Goal: Transaction & Acquisition: Download file/media

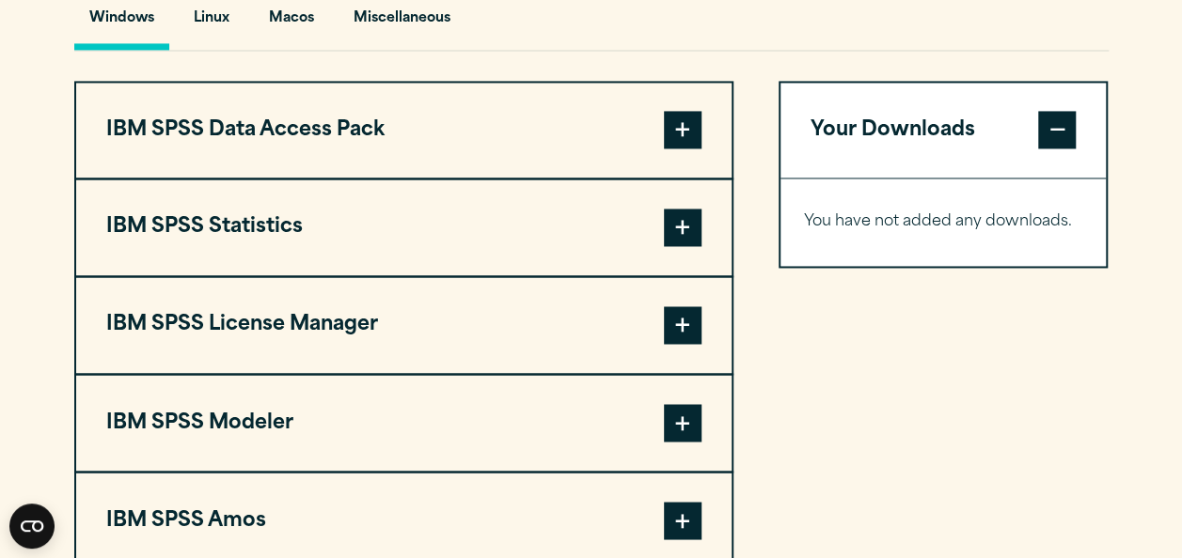
scroll to position [1416, 0]
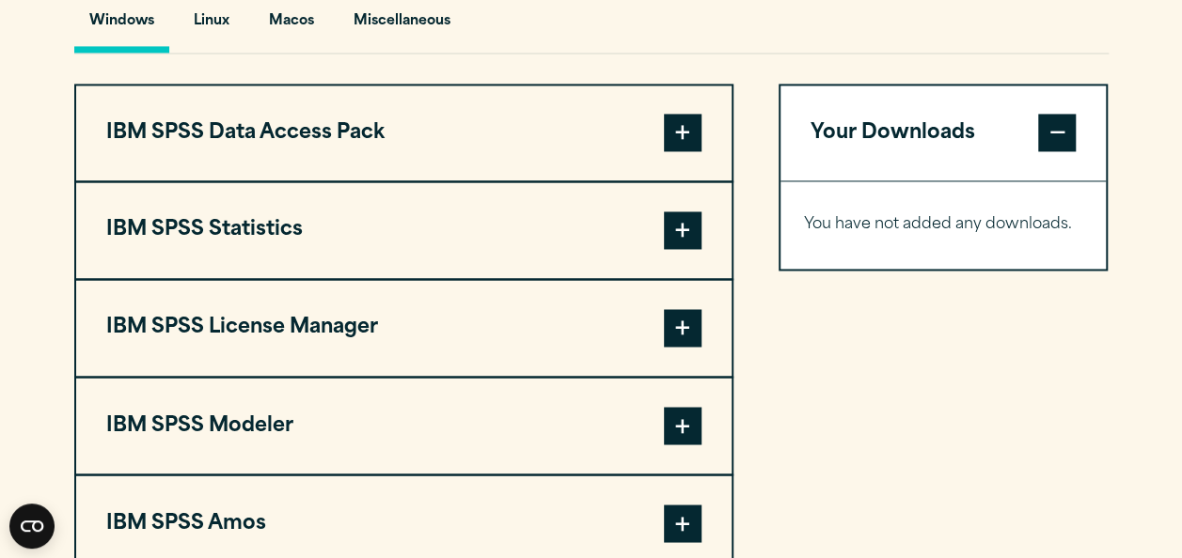
click at [683, 249] on span at bounding box center [683, 231] width 38 height 38
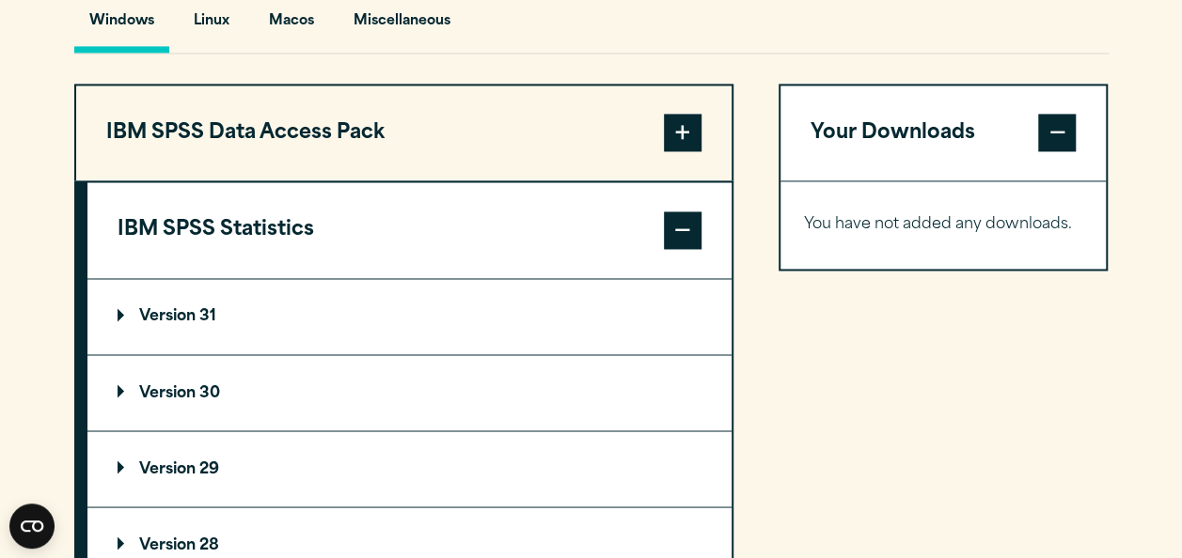
click at [683, 249] on span at bounding box center [683, 231] width 38 height 38
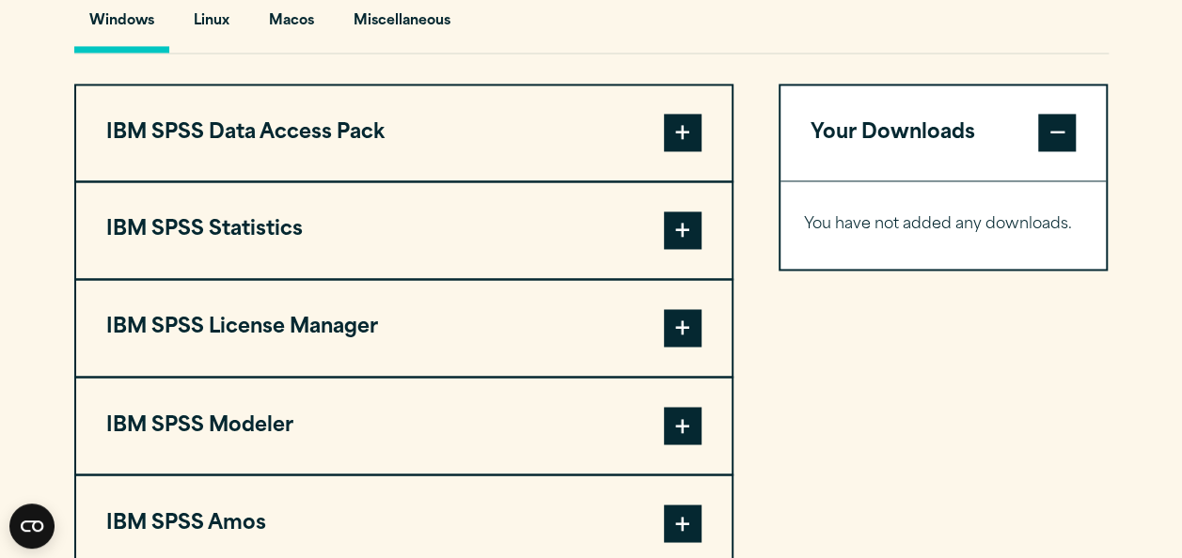
click at [683, 249] on span at bounding box center [683, 231] width 38 height 38
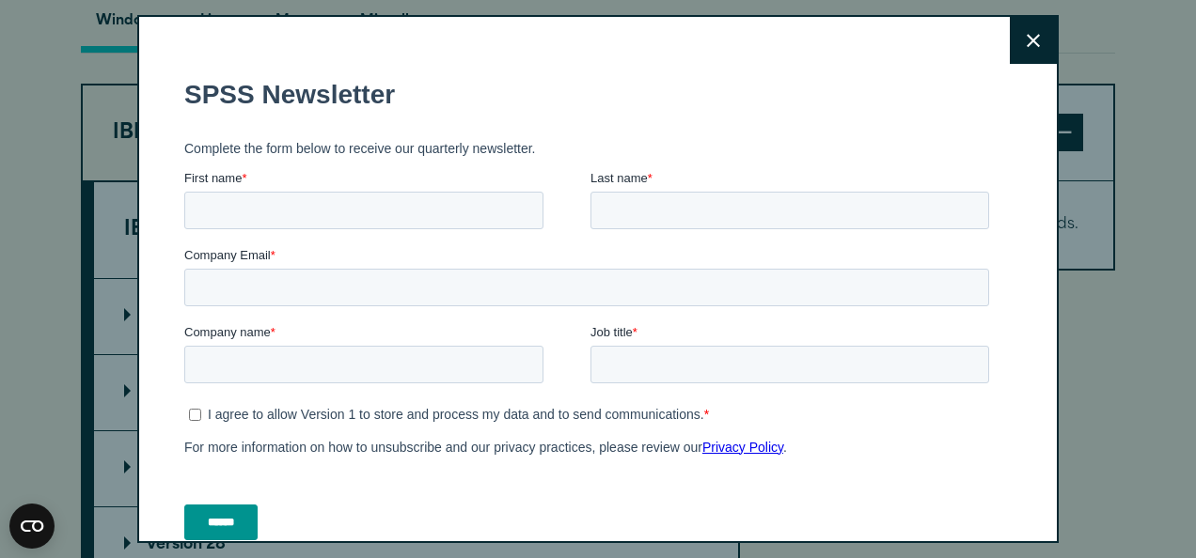
click at [157, 357] on div "Close" at bounding box center [597, 279] width 921 height 528
click at [1015, 48] on button "Close" at bounding box center [1033, 40] width 47 height 47
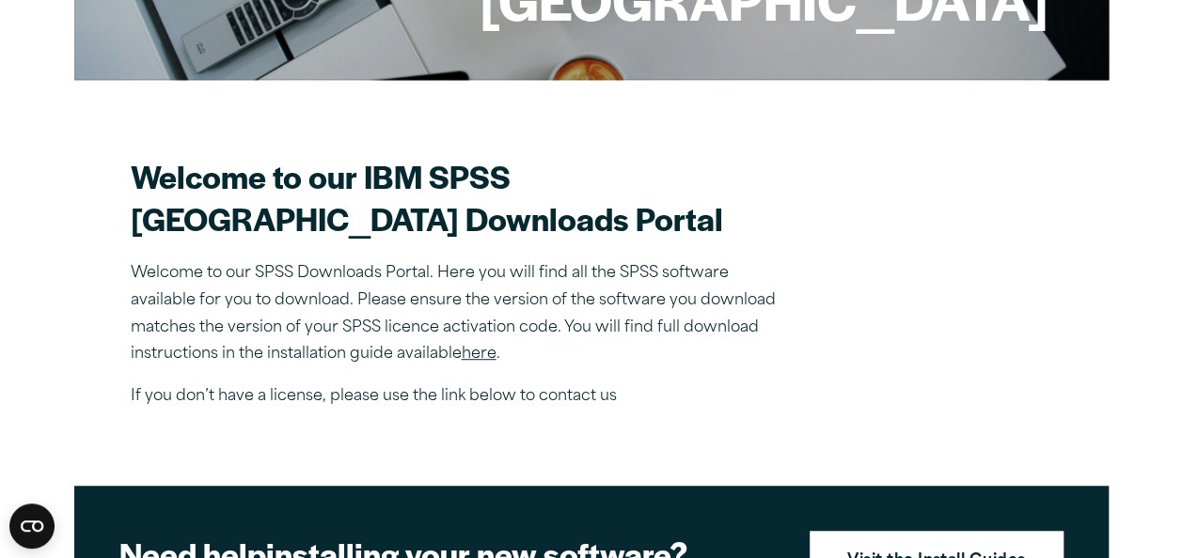
scroll to position [447, 0]
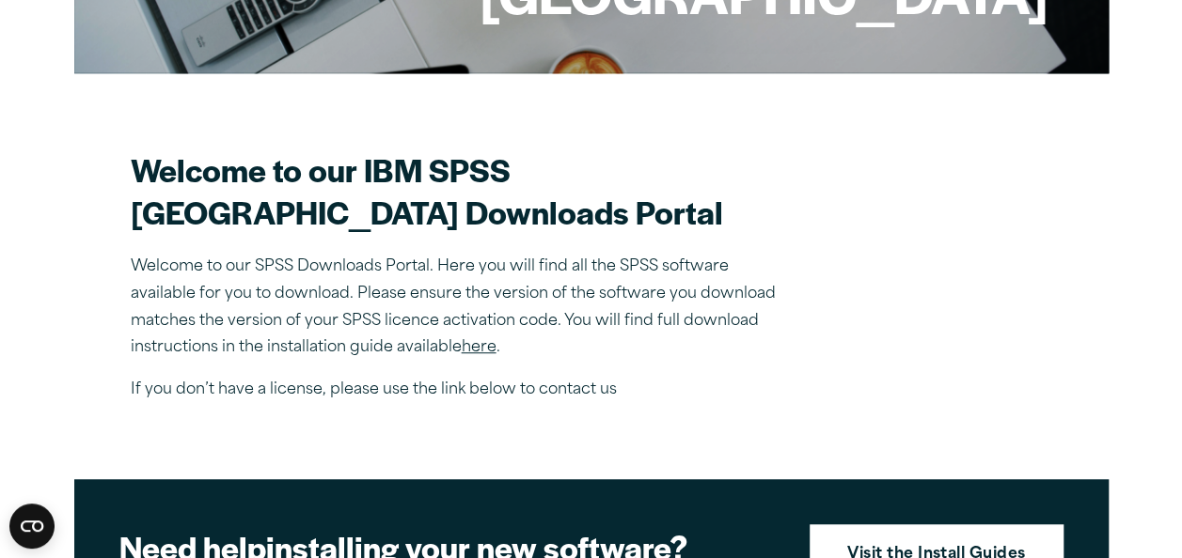
click at [470, 355] on link "here" at bounding box center [479, 347] width 35 height 15
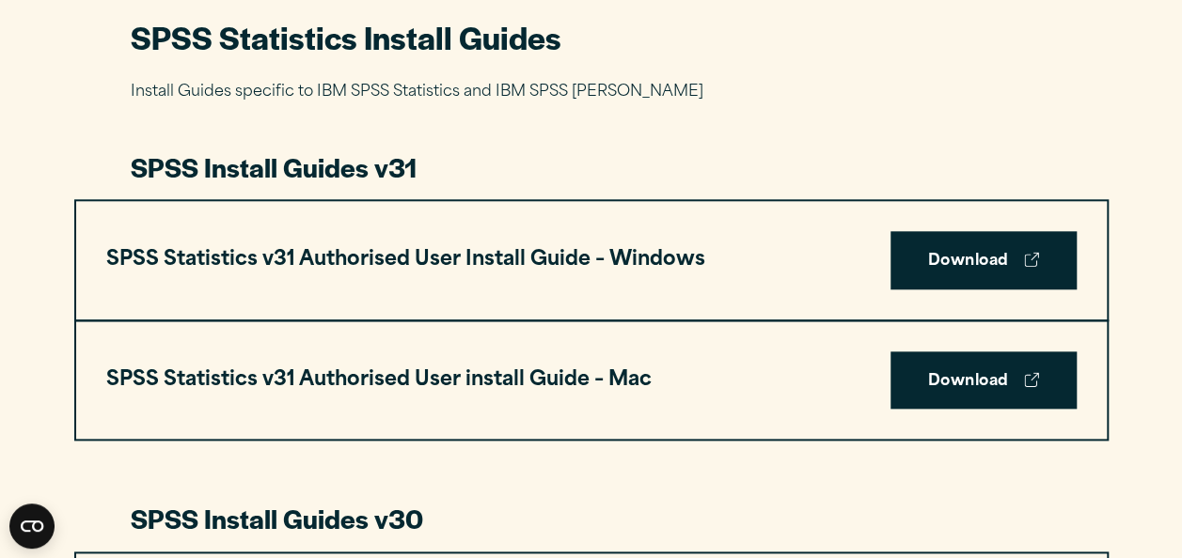
scroll to position [908, 0]
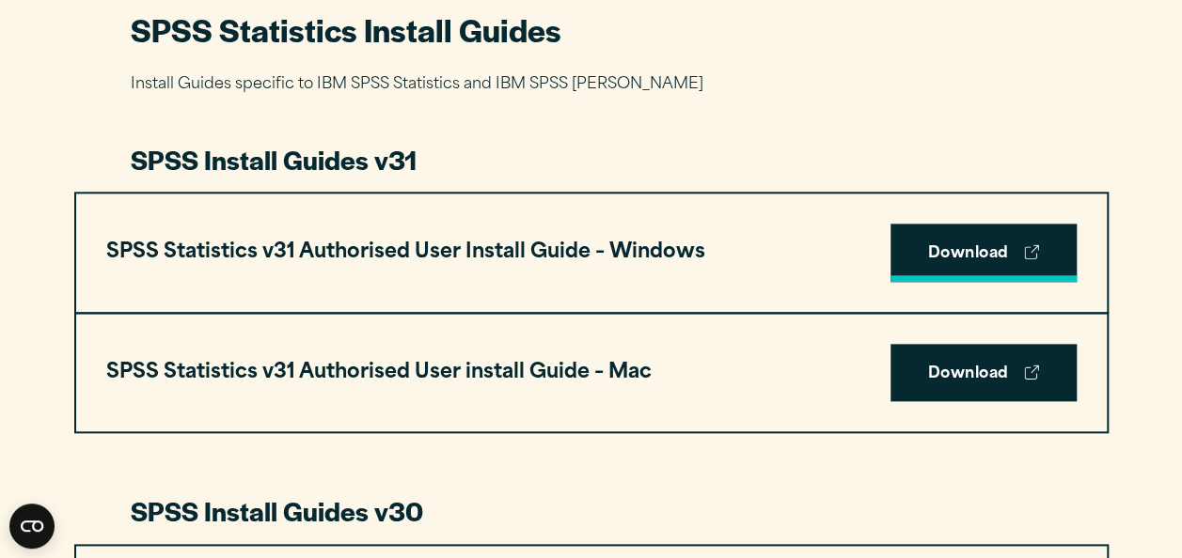
click at [1028, 271] on link "Download" at bounding box center [983, 253] width 186 height 58
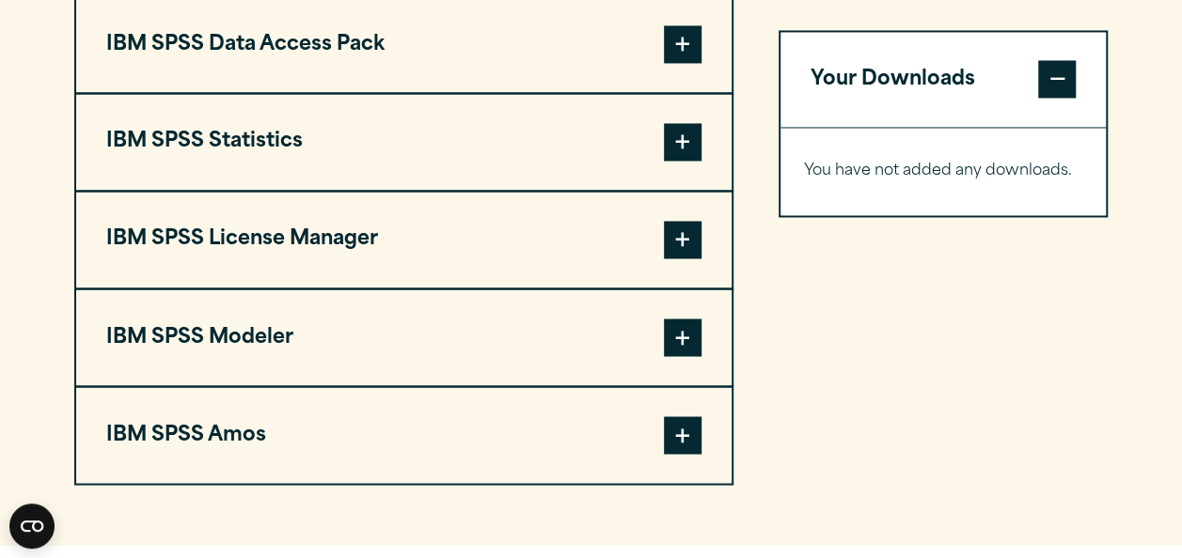
scroll to position [1552, 0]
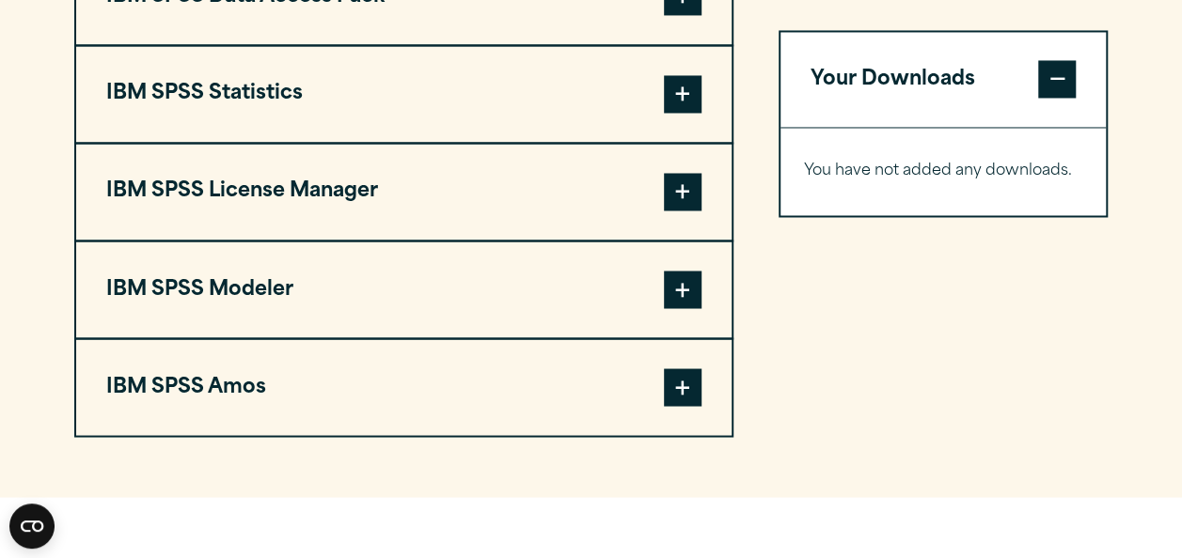
click at [684, 113] on span at bounding box center [683, 94] width 38 height 38
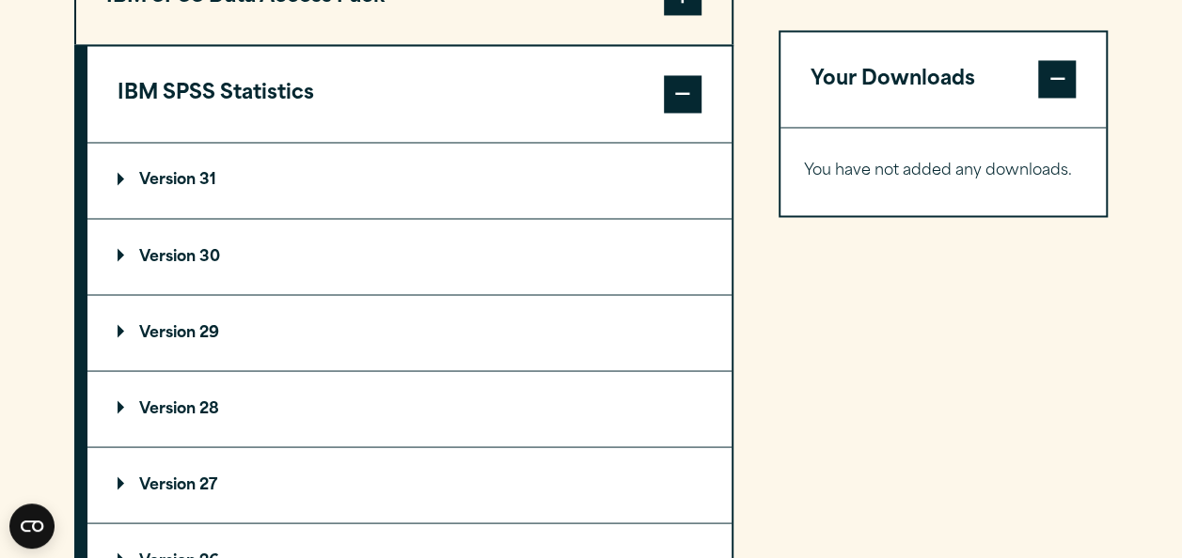
click at [190, 188] on p "Version 31" at bounding box center [167, 180] width 99 height 15
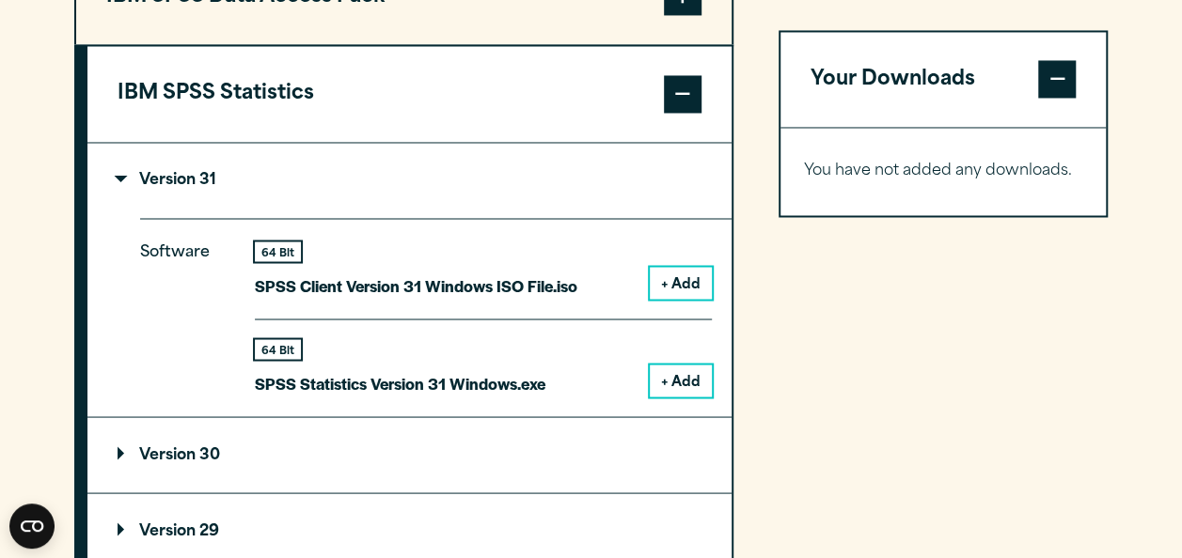
click at [682, 299] on button "+ Add" at bounding box center [681, 283] width 62 height 32
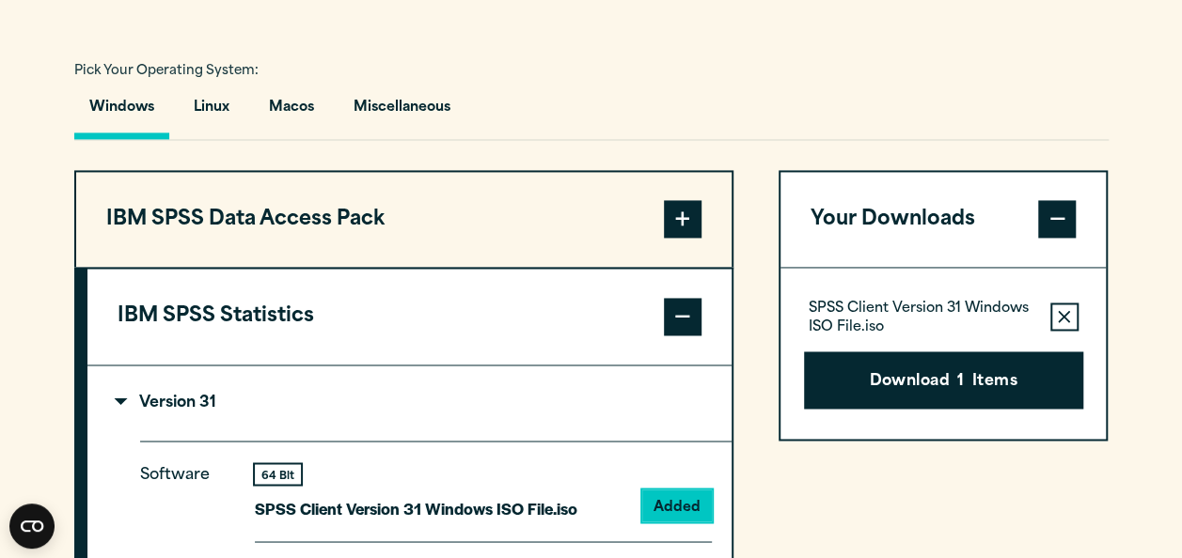
scroll to position [1316, 0]
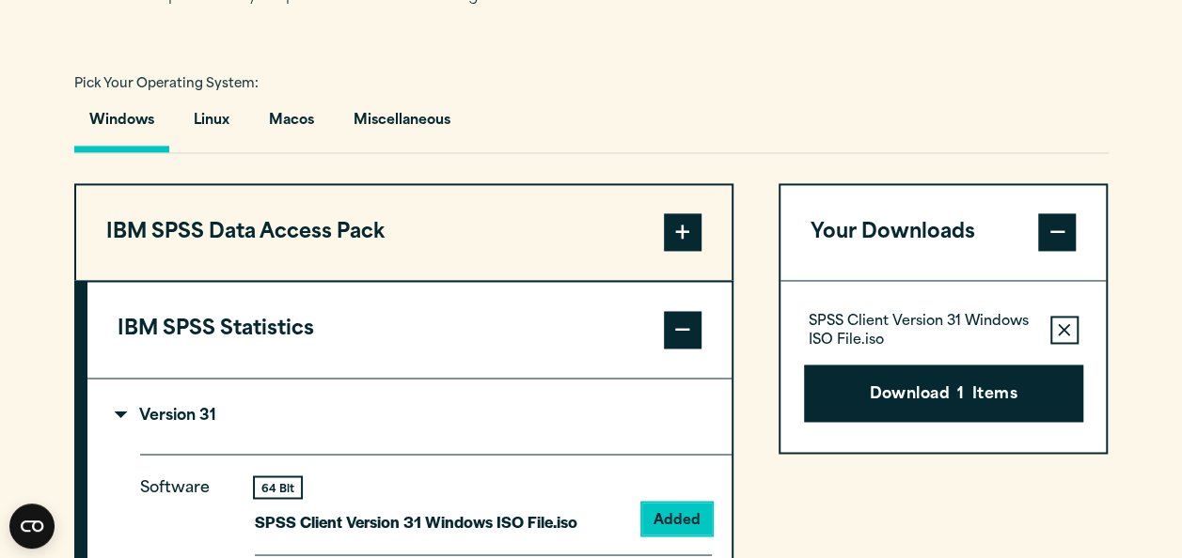
click at [702, 271] on button "IBM SPSS Data Access Pack" at bounding box center [403, 233] width 655 height 96
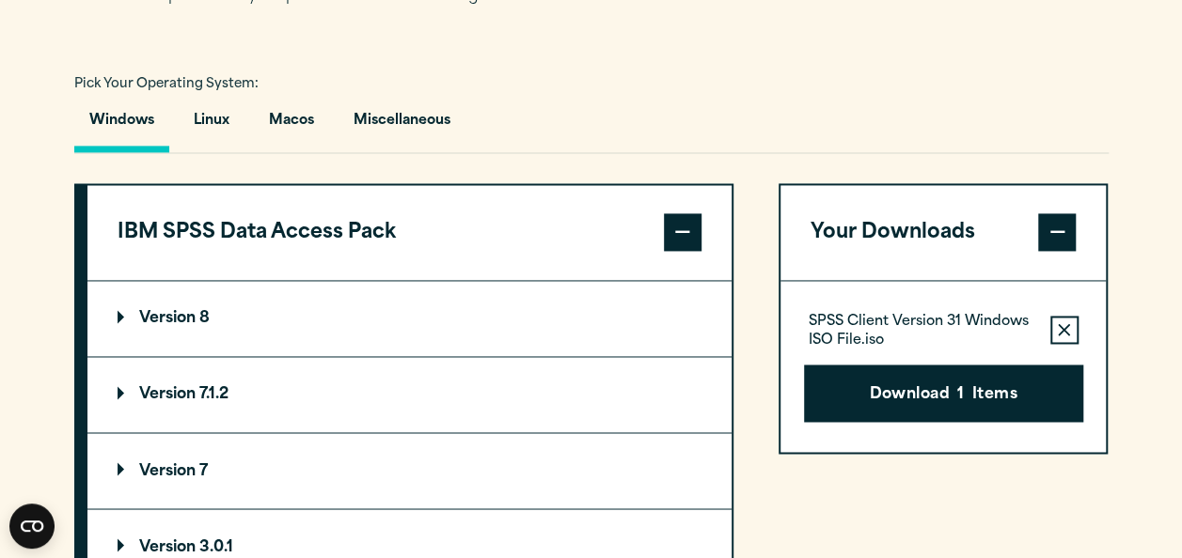
click at [457, 346] on summary "Version 8" at bounding box center [409, 318] width 644 height 75
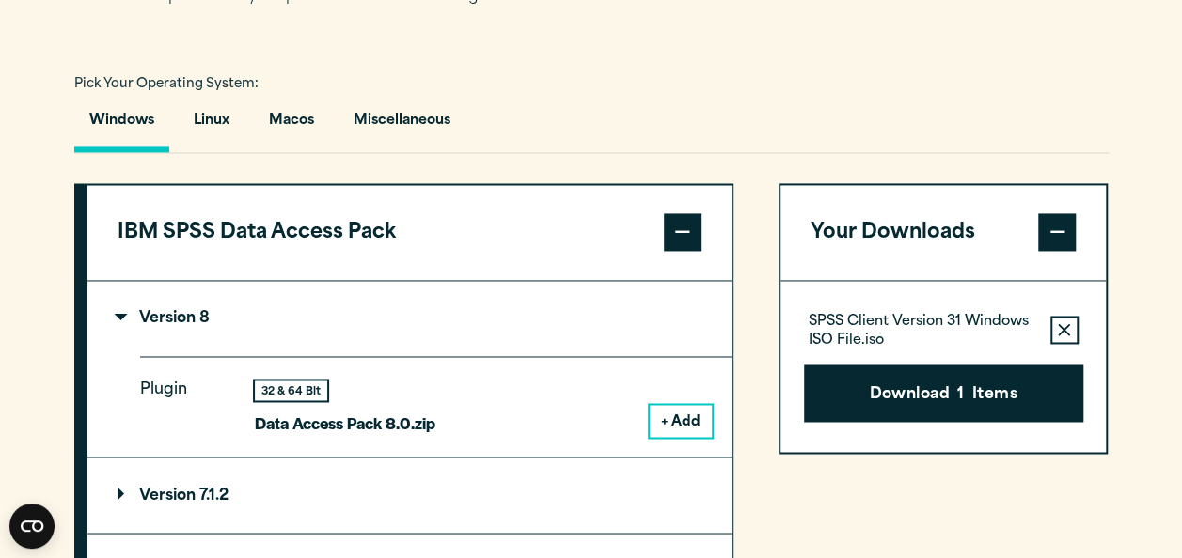
click at [696, 437] on button "+ Add" at bounding box center [681, 421] width 62 height 32
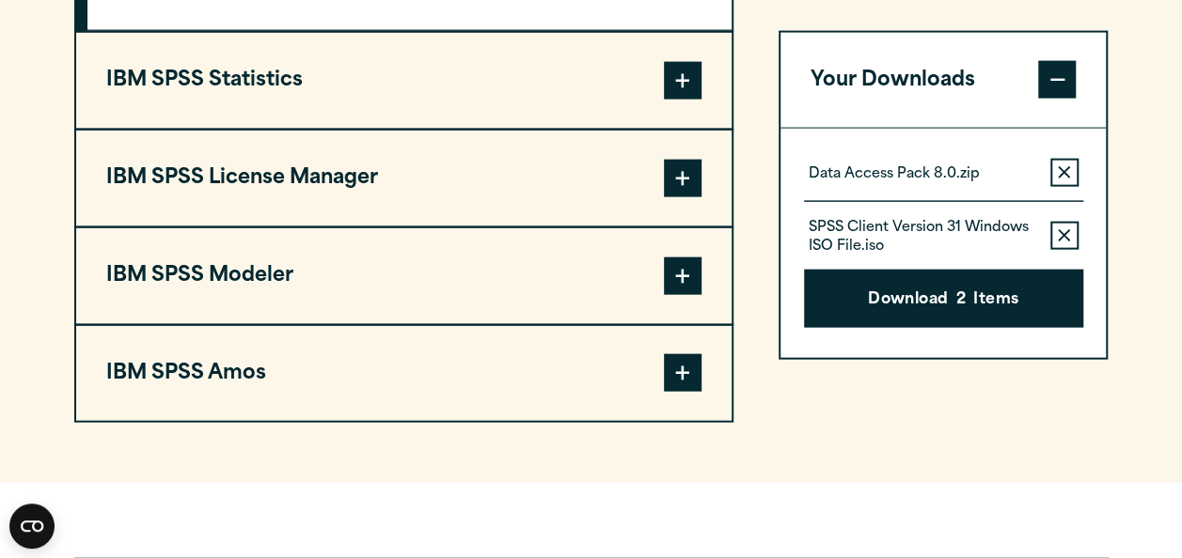
scroll to position [1968, 0]
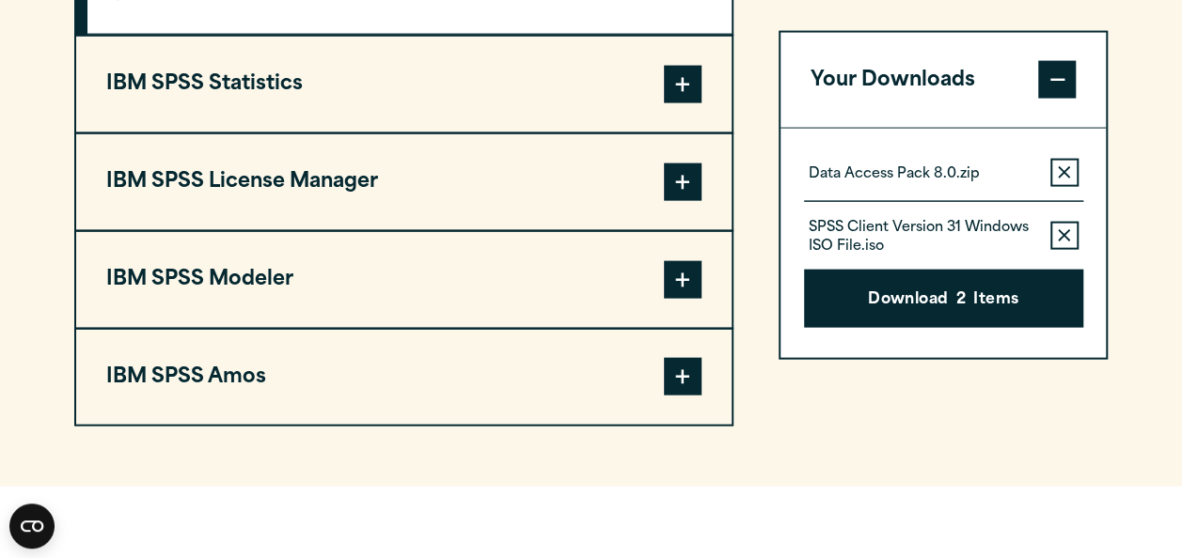
click at [694, 103] on span at bounding box center [683, 85] width 38 height 38
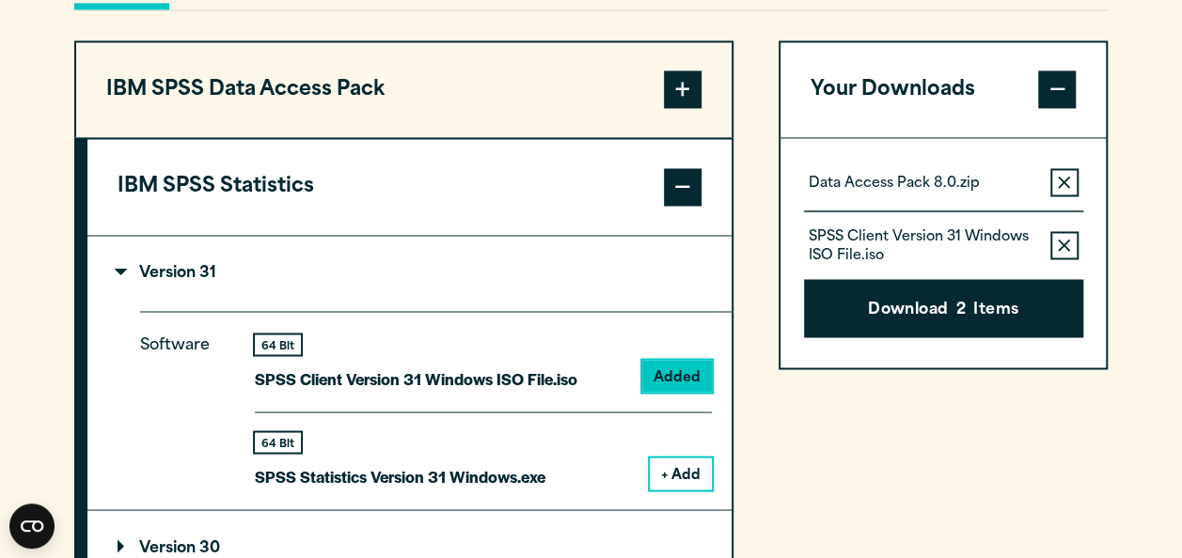
scroll to position [1452, 0]
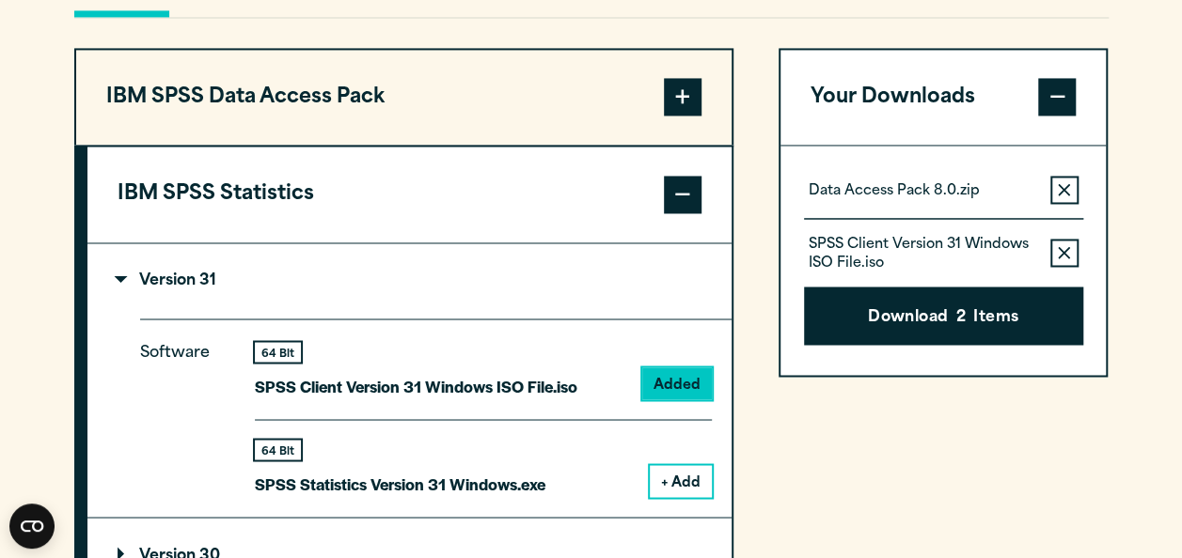
click at [671, 213] on span at bounding box center [683, 195] width 38 height 38
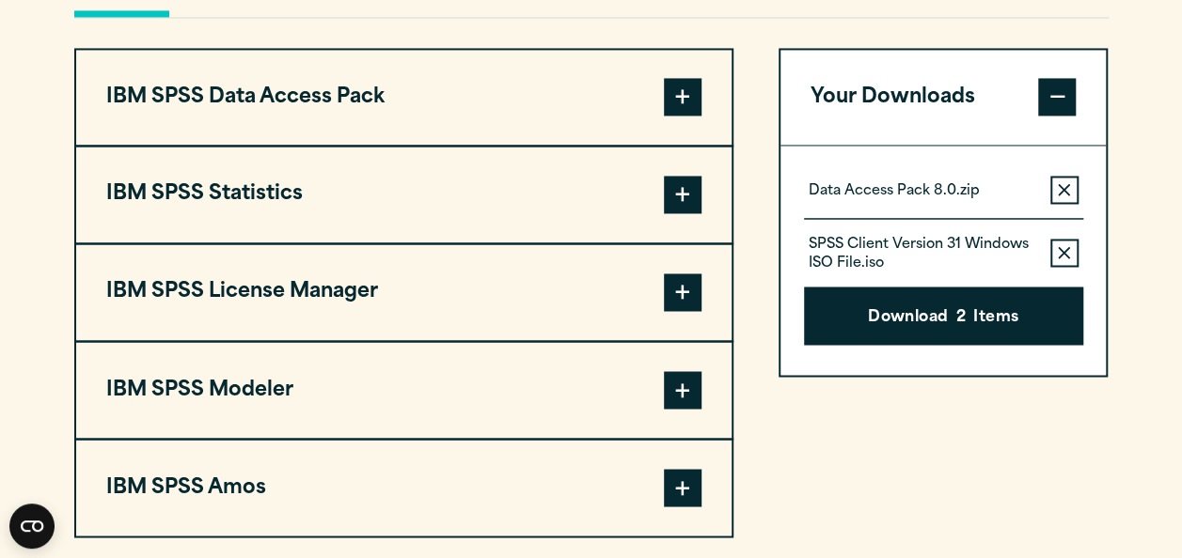
click at [686, 311] on span at bounding box center [683, 293] width 38 height 38
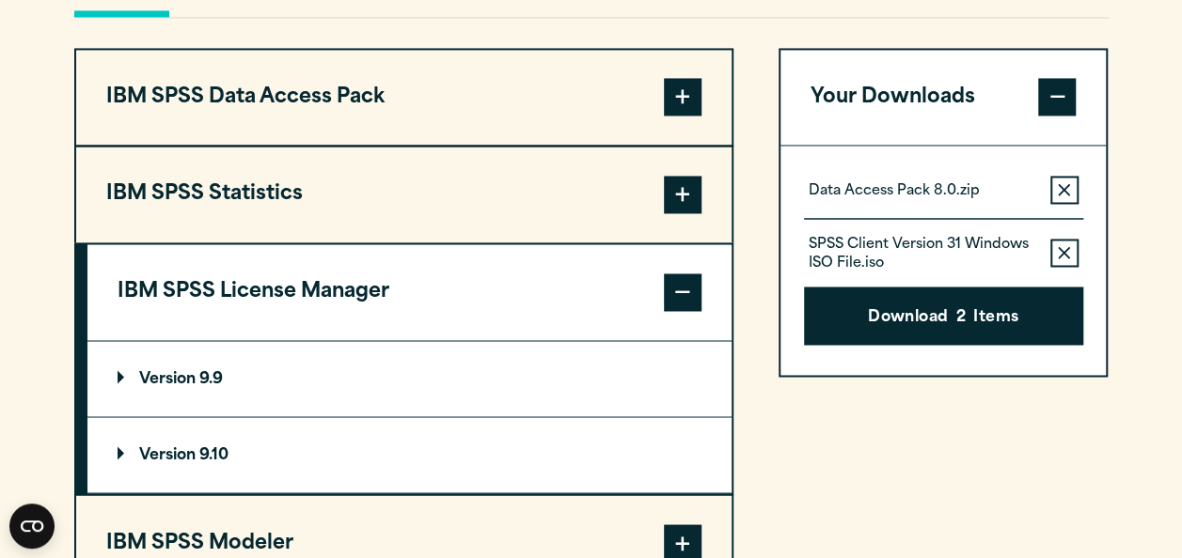
click at [348, 415] on summary "Version 9.9" at bounding box center [409, 378] width 644 height 75
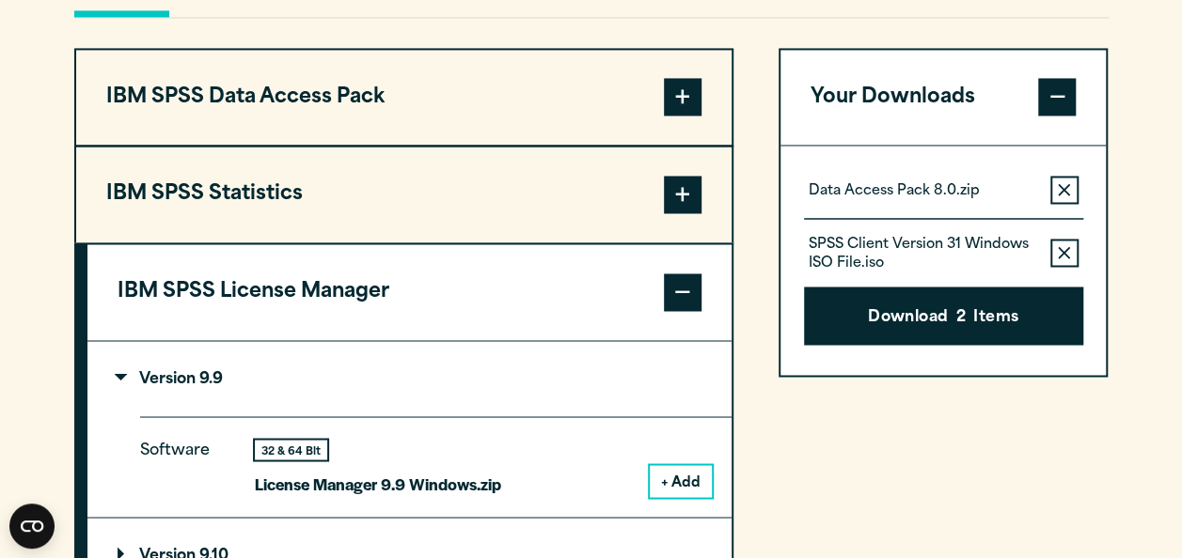
click at [676, 497] on button "+ Add" at bounding box center [681, 481] width 62 height 32
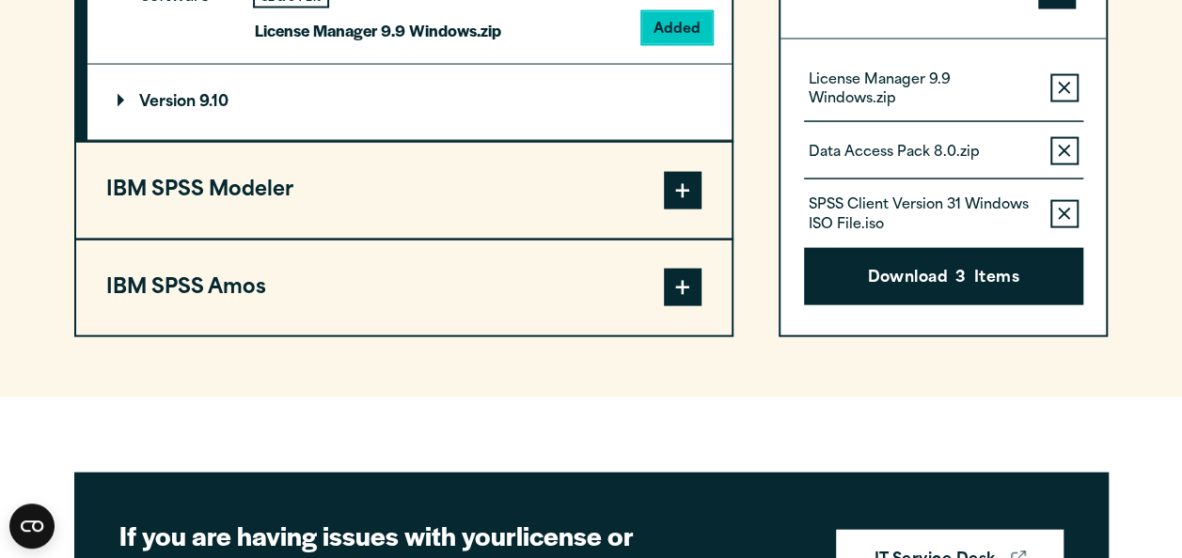
scroll to position [1923, 0]
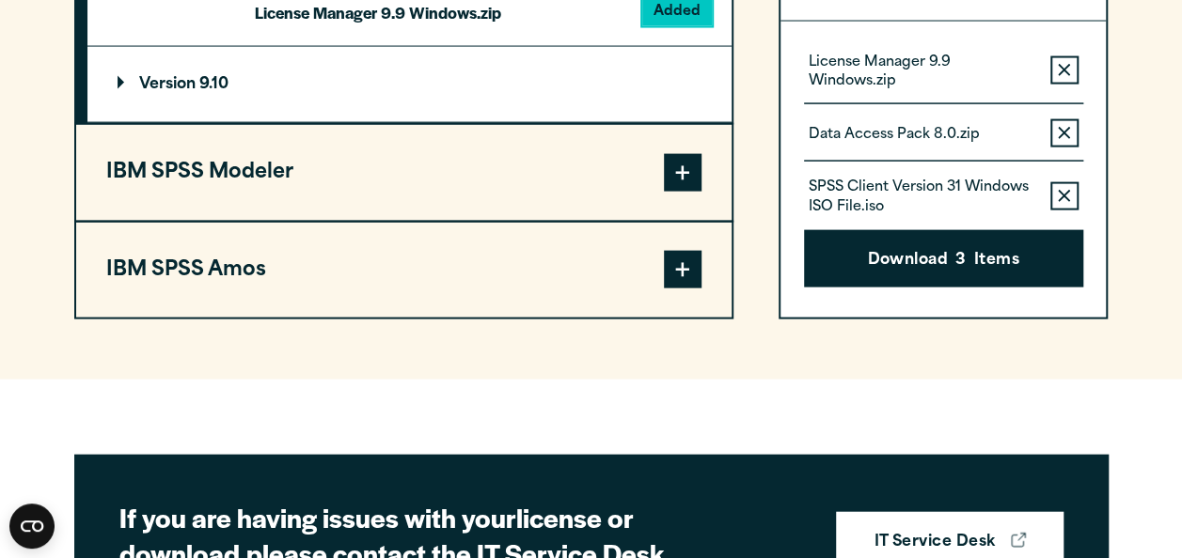
click at [648, 184] on button "IBM SPSS Modeler" at bounding box center [403, 173] width 655 height 96
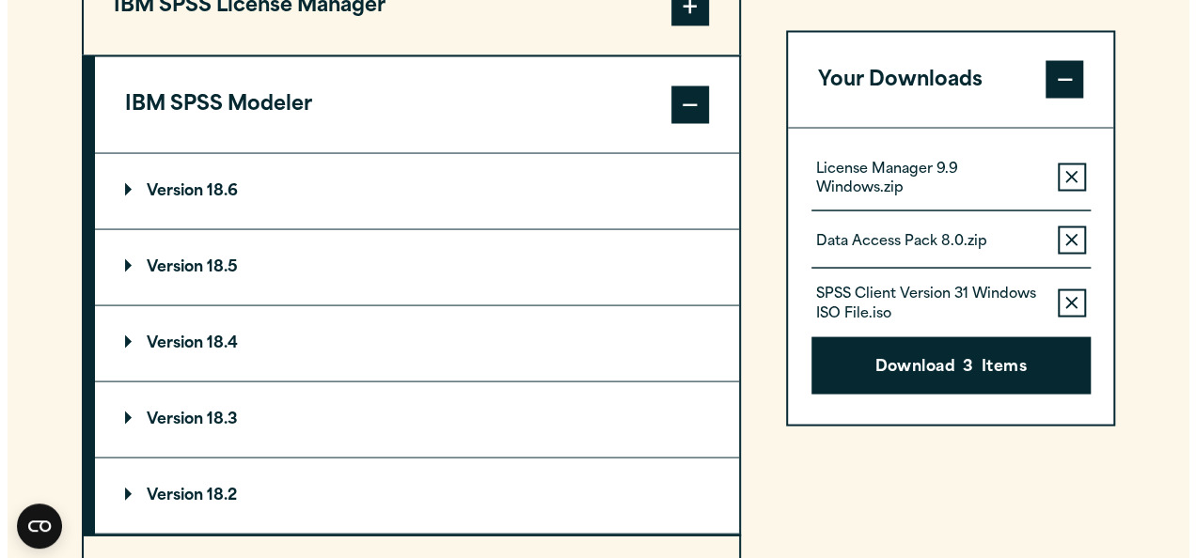
scroll to position [1730, 0]
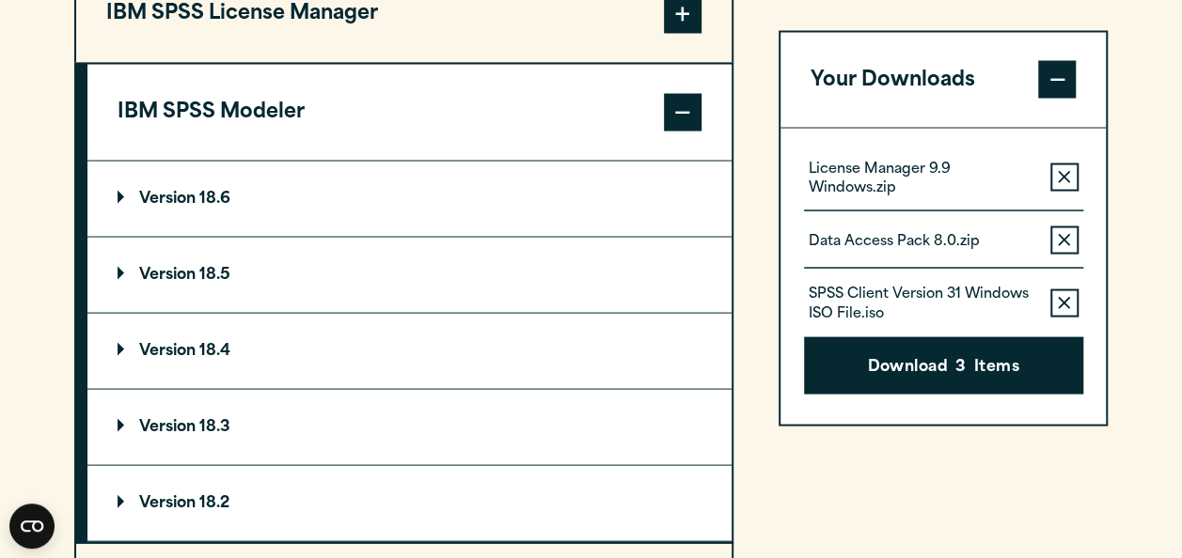
click at [401, 236] on summary "Version 18.6" at bounding box center [409, 198] width 644 height 75
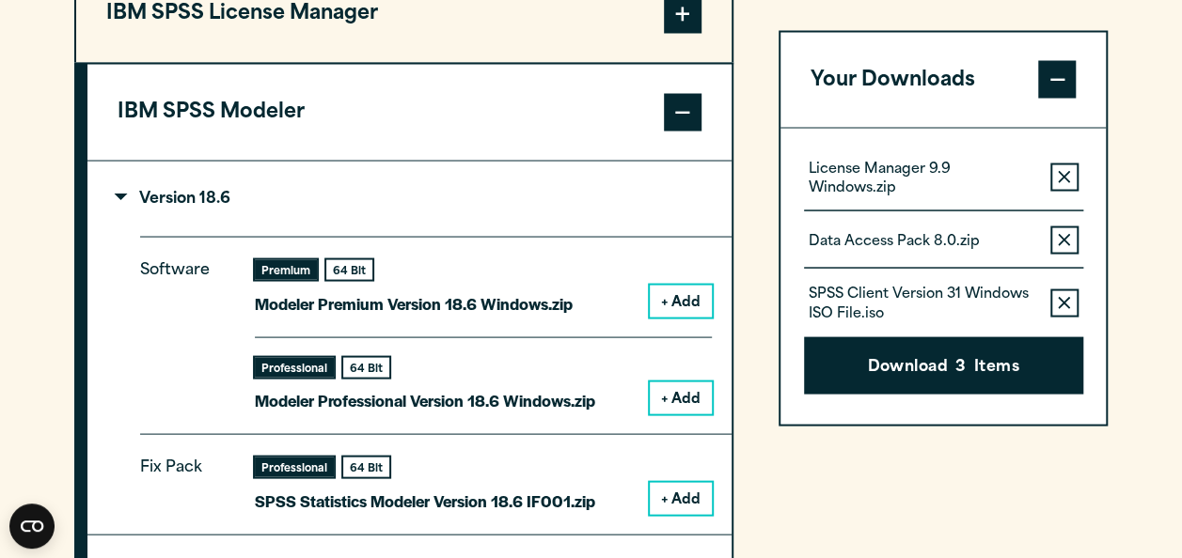
click at [687, 317] on button "+ Add" at bounding box center [681, 301] width 62 height 32
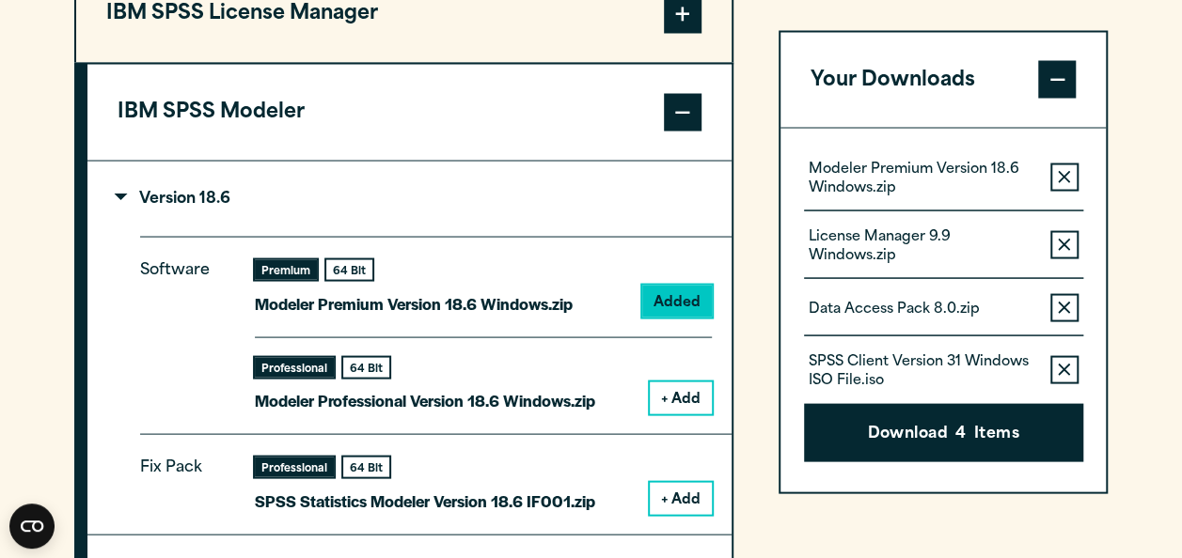
click at [686, 131] on span at bounding box center [683, 112] width 38 height 38
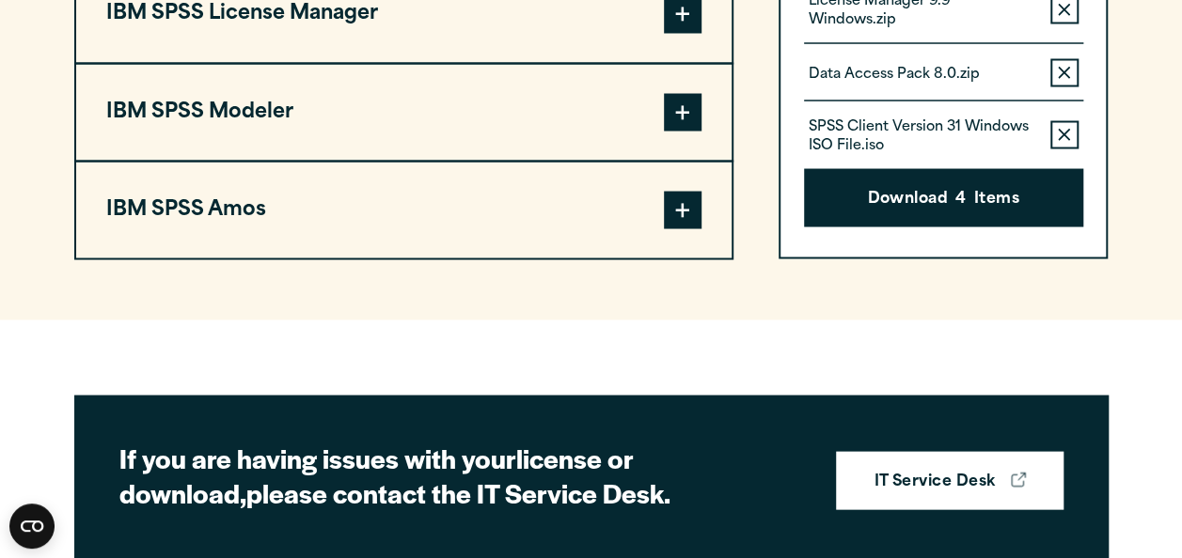
click at [684, 228] on span at bounding box center [683, 210] width 38 height 38
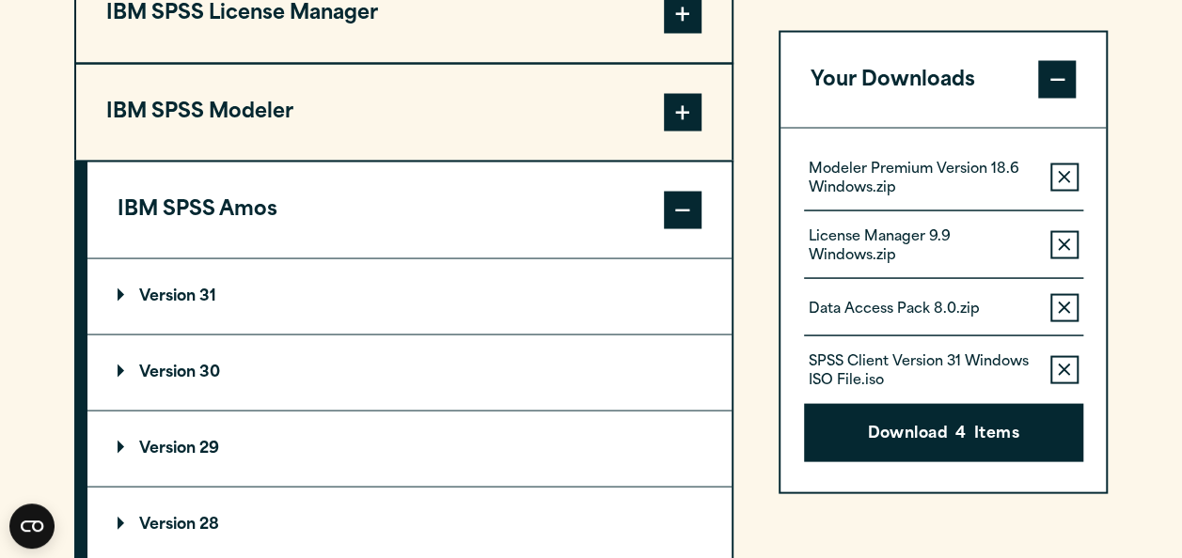
click at [632, 334] on summary "Version 31" at bounding box center [409, 296] width 644 height 75
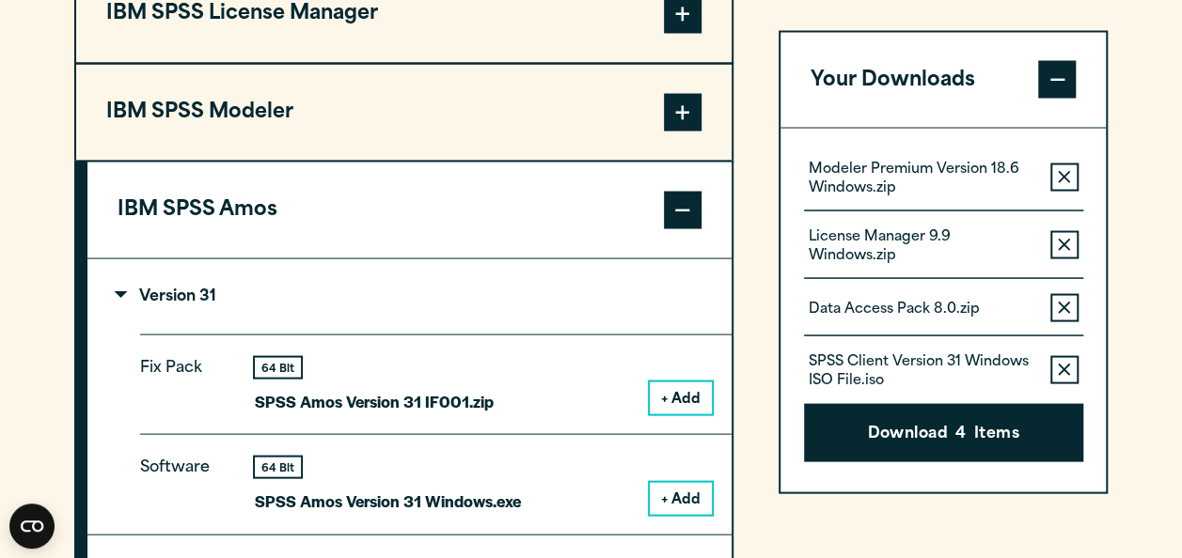
click at [692, 414] on button "+ Add" at bounding box center [681, 398] width 62 height 32
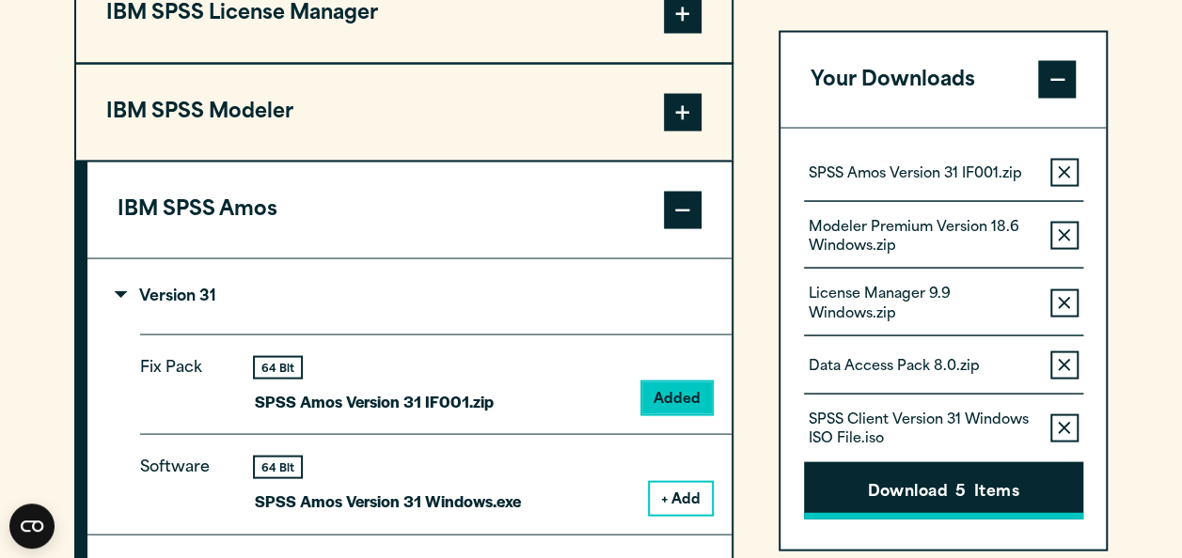
click at [929, 495] on button "Download 5 Items" at bounding box center [943, 491] width 279 height 58
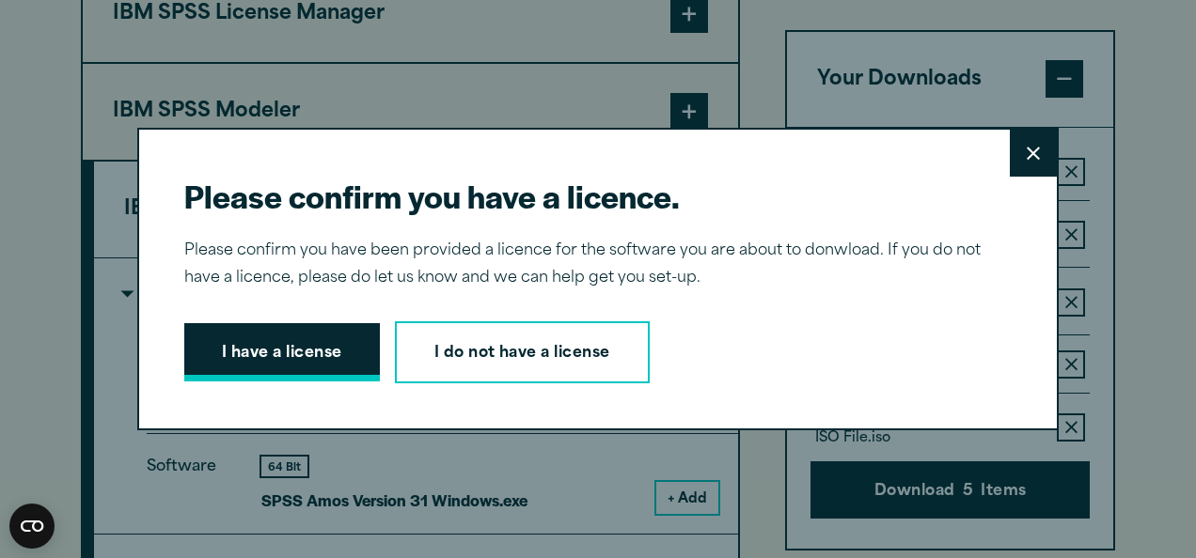
click at [280, 325] on button "I have a license" at bounding box center [282, 352] width 196 height 58
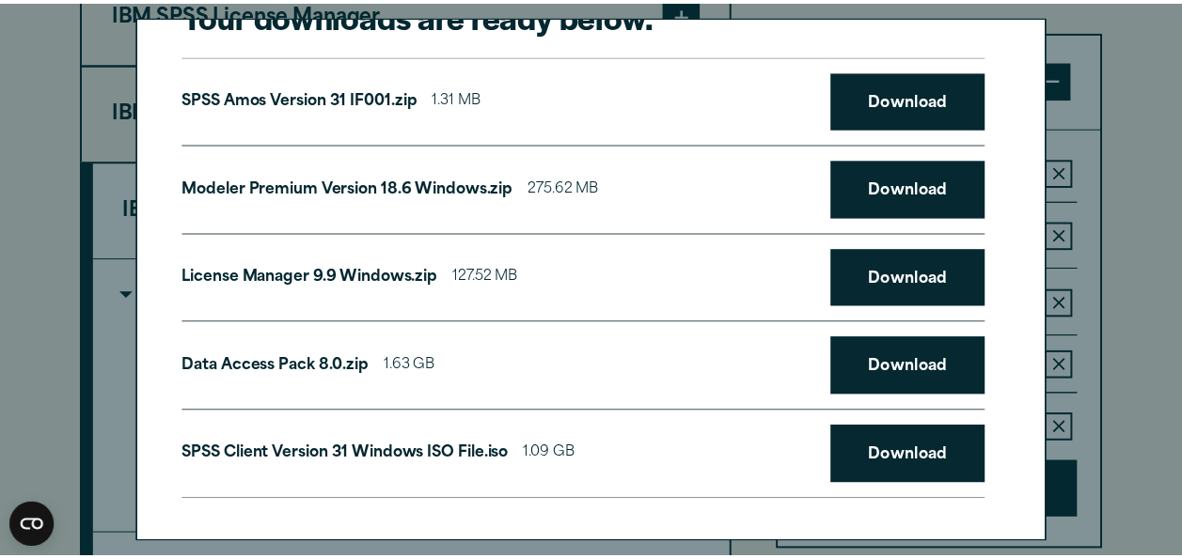
scroll to position [0, 0]
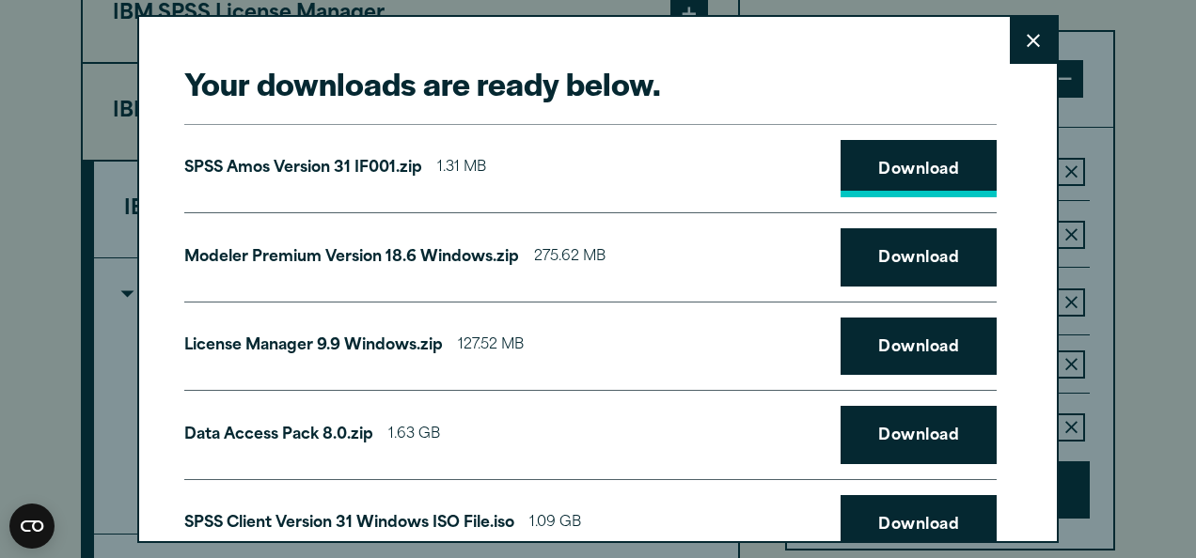
click at [936, 181] on link "Download" at bounding box center [919, 169] width 156 height 58
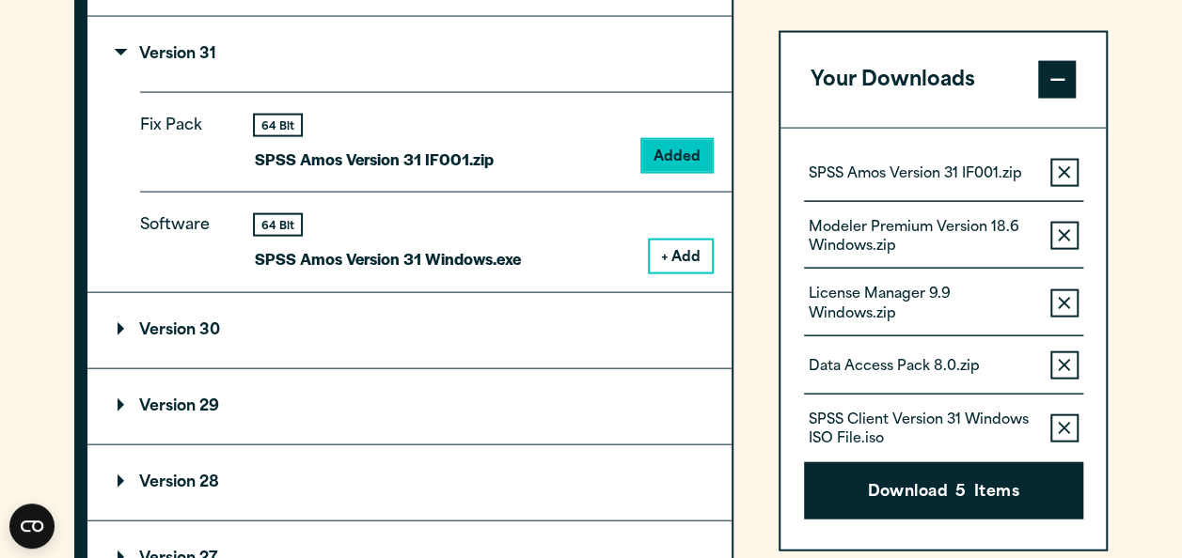
scroll to position [1484, 0]
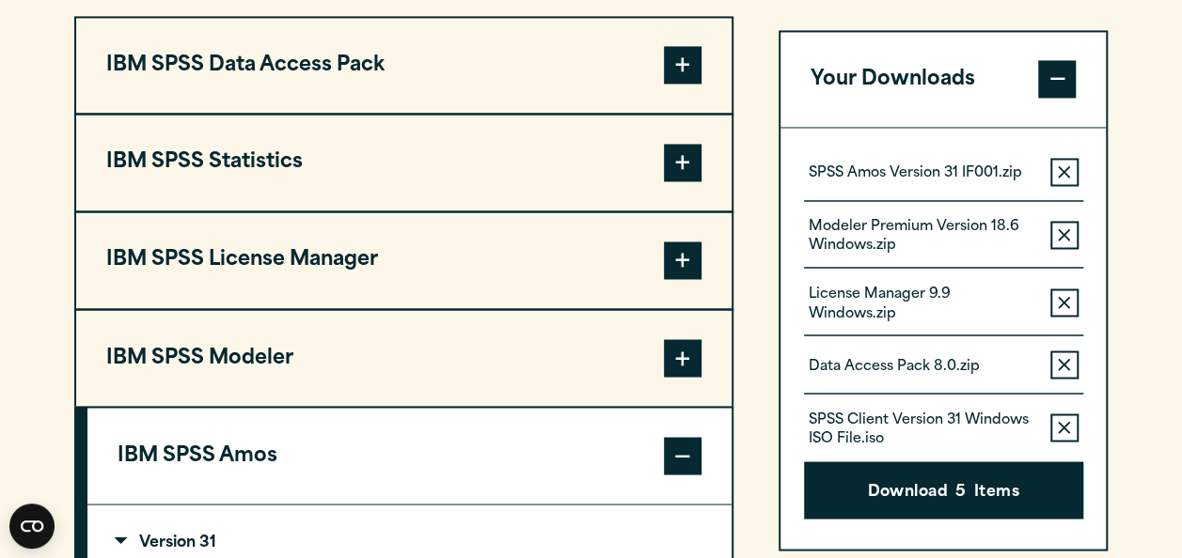
click at [977, 256] on p "Modeler Premium Version 18.6 Windows.zip" at bounding box center [922, 237] width 227 height 38
click at [956, 505] on span "5" at bounding box center [960, 492] width 10 height 24
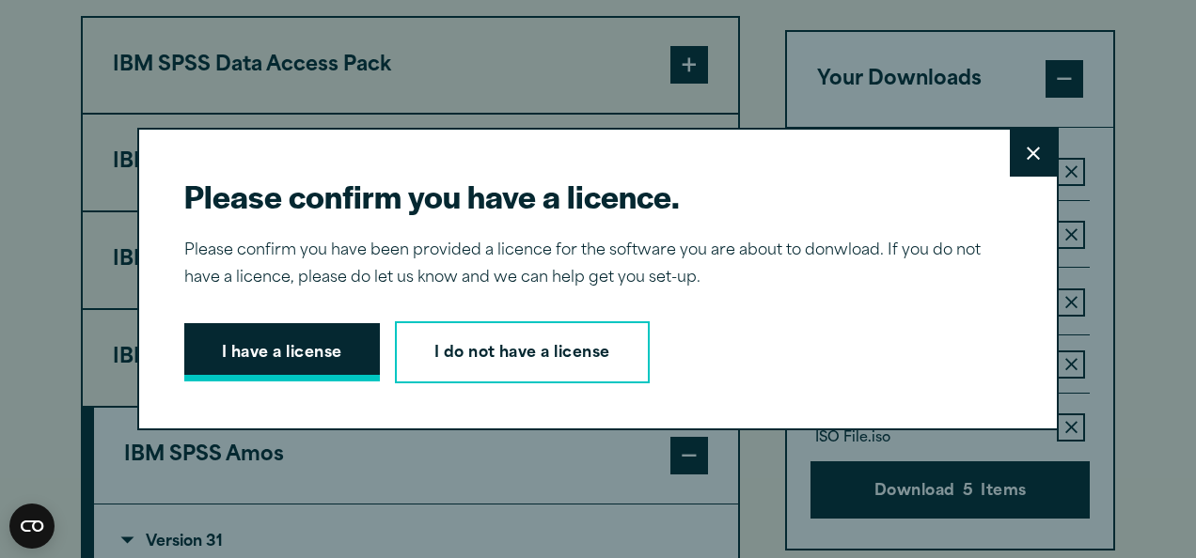
click at [289, 341] on button "I have a license" at bounding box center [282, 352] width 196 height 58
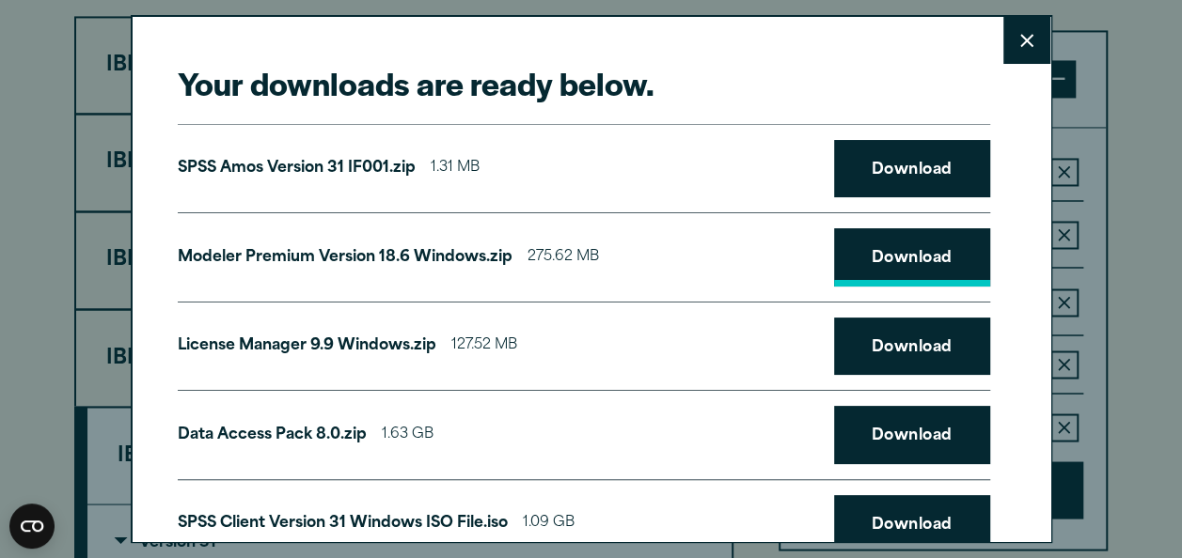
click at [905, 262] on link "Download" at bounding box center [912, 257] width 156 height 58
click at [707, 419] on div "Data Access Pack 8.0.zip 1.63 GB Download" at bounding box center [584, 435] width 812 height 90
click at [880, 372] on link "Download" at bounding box center [912, 347] width 156 height 58
click at [1013, 489] on div "Your downloads are ready below. Close SPSS Amos Version 31 IF001.zip 1.31 MB Do…" at bounding box center [591, 279] width 921 height 528
click at [1050, 317] on div "Your downloads are ready below. Close SPSS Amos Version 31 IF001.zip 1.31 MB Do…" at bounding box center [591, 279] width 921 height 528
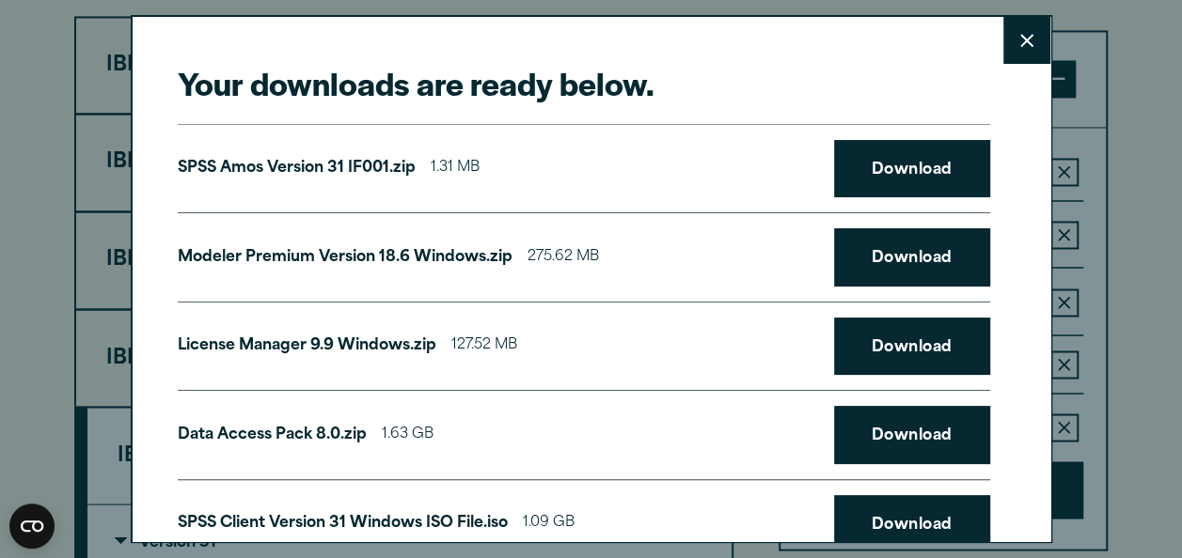
scroll to position [70, 0]
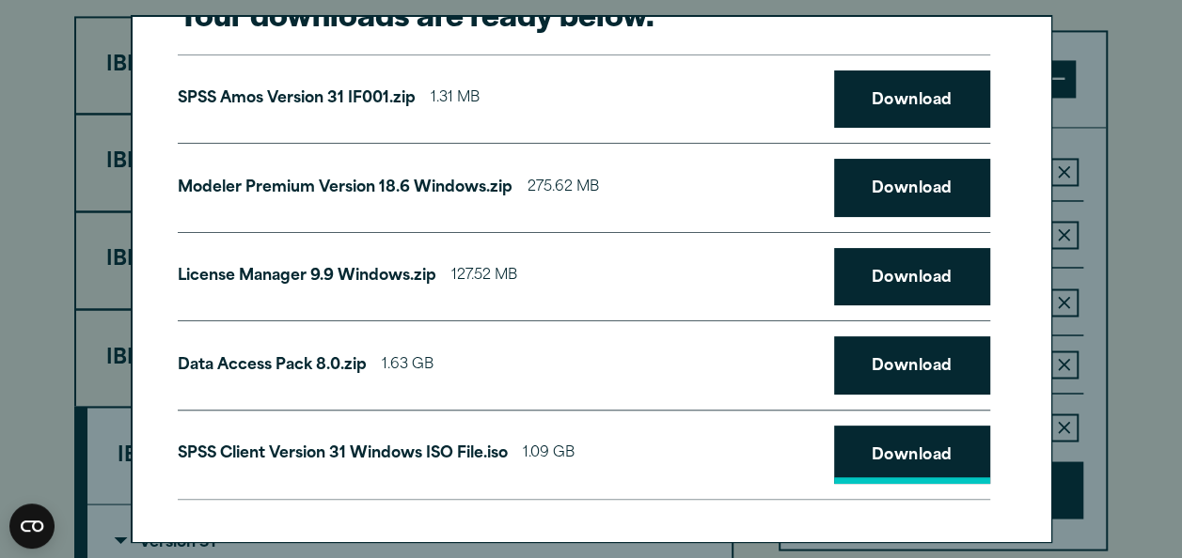
click at [918, 450] on link "Download" at bounding box center [912, 455] width 156 height 58
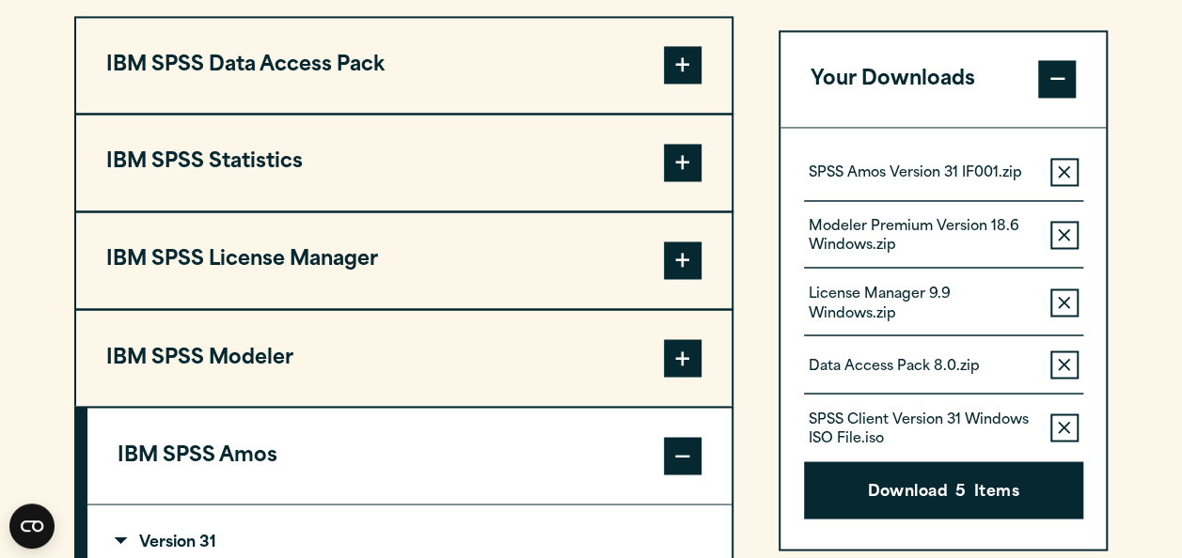
click at [1096, 346] on div "Your downloads are ready below. Close SPSS Amos Version 31 IF001.zip 1.31 MB Do…" at bounding box center [591, 279] width 1182 height 558
click at [1152, 179] on section "Select your software downloads Use the table below to find and navigate to your…" at bounding box center [591, 445] width 1182 height 1559
click at [991, 497] on button "Download 5 Items" at bounding box center [943, 491] width 279 height 58
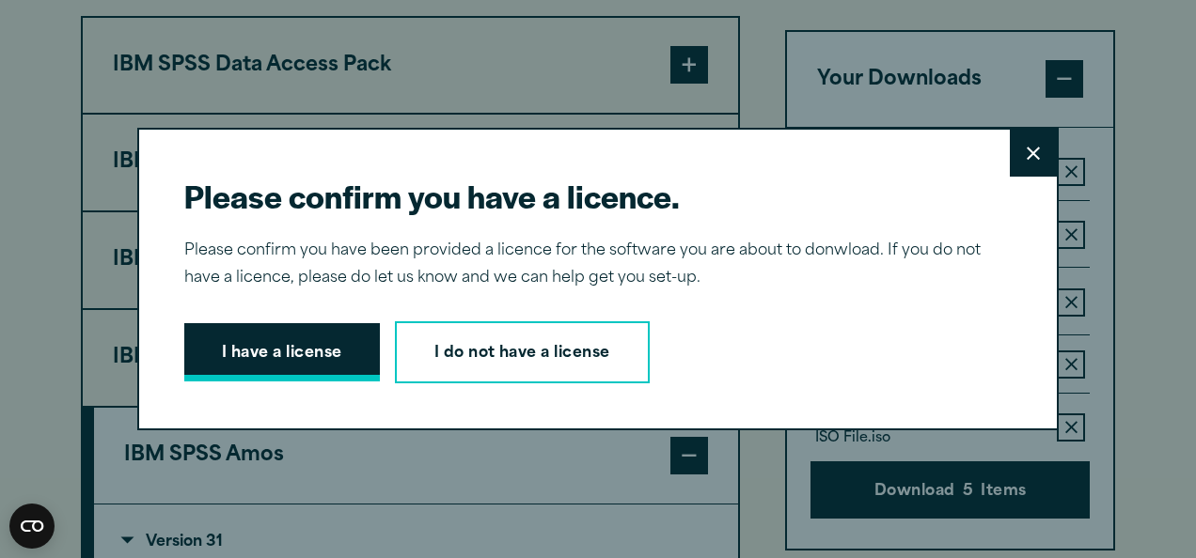
click at [325, 363] on button "I have a license" at bounding box center [282, 352] width 196 height 58
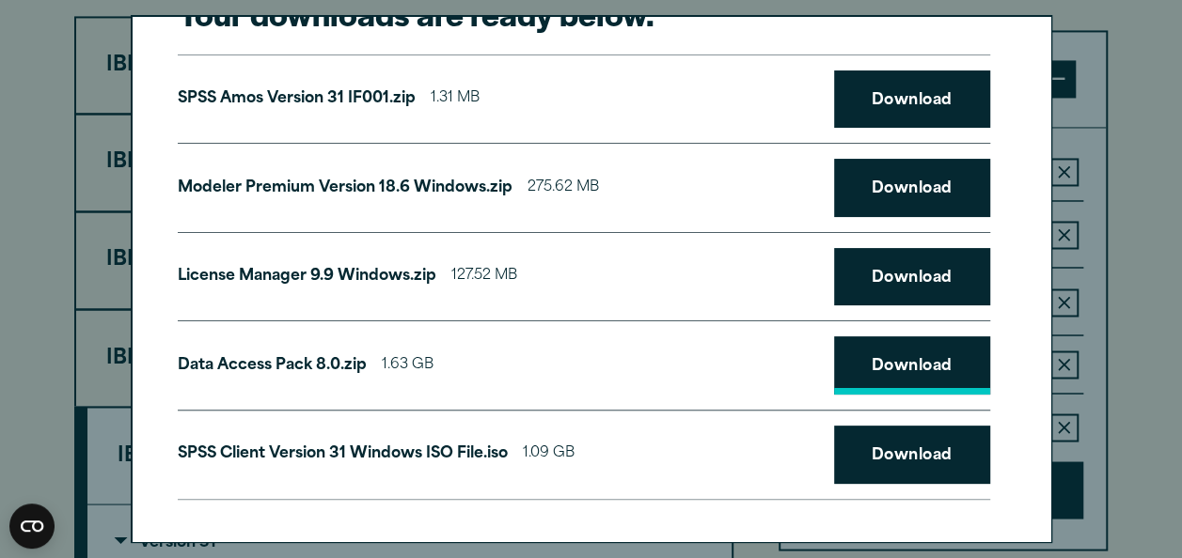
click at [888, 347] on link "Download" at bounding box center [912, 366] width 156 height 58
click at [1125, 200] on div "Your downloads are ready below. Close SPSS Amos Version 31 IF001.zip 1.31 MB Do…" at bounding box center [591, 279] width 1182 height 558
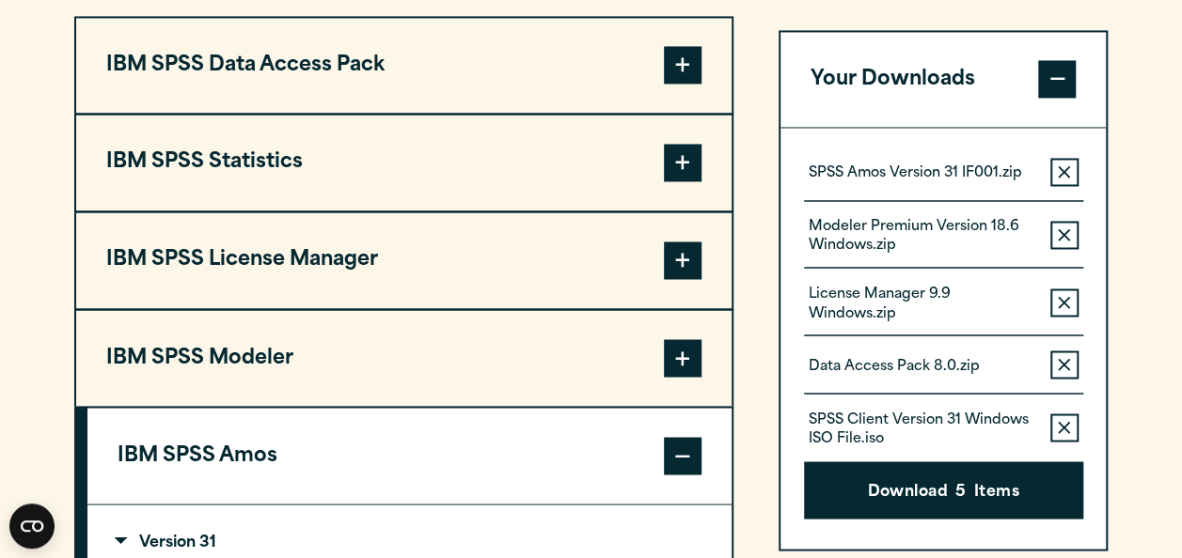
click at [1168, 145] on section "Select your software downloads Use the table below to find and navigate to your…" at bounding box center [591, 445] width 1182 height 1559
click at [844, 256] on p "Modeler Premium Version 18.6 Windows.zip" at bounding box center [922, 237] width 227 height 38
